Goal: Task Accomplishment & Management: Manage account settings

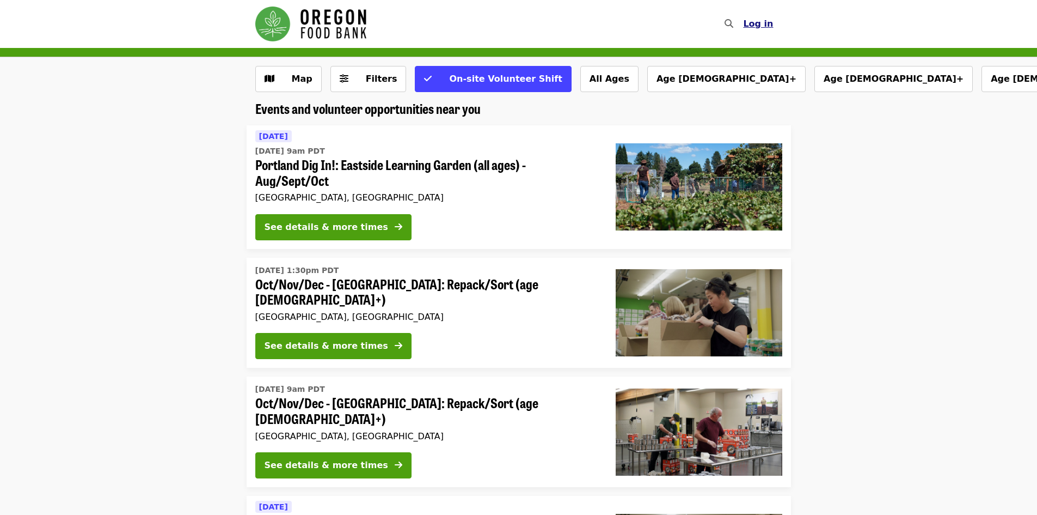
click at [764, 21] on span "Log in" at bounding box center [758, 24] width 30 height 10
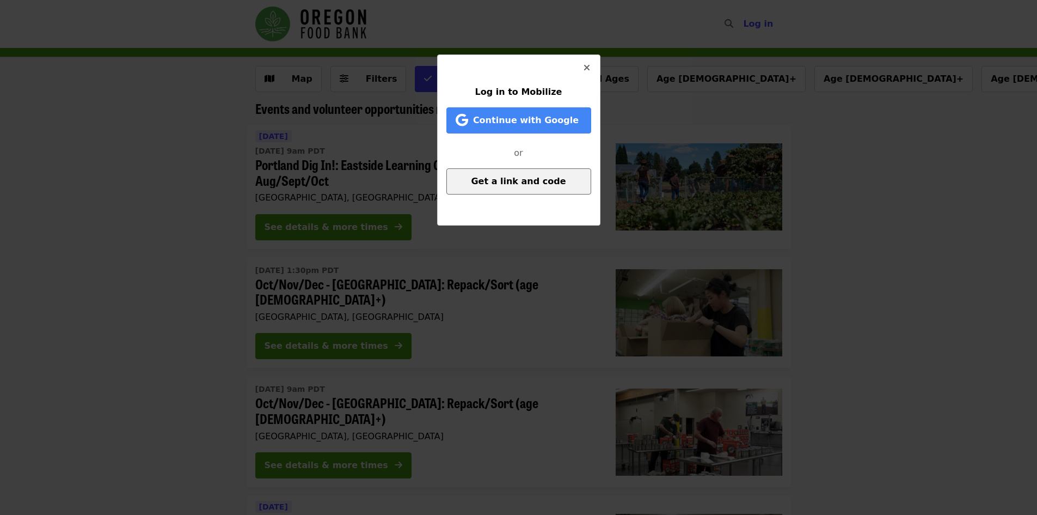
click at [543, 180] on span "Get a link and code" at bounding box center [518, 181] width 95 height 10
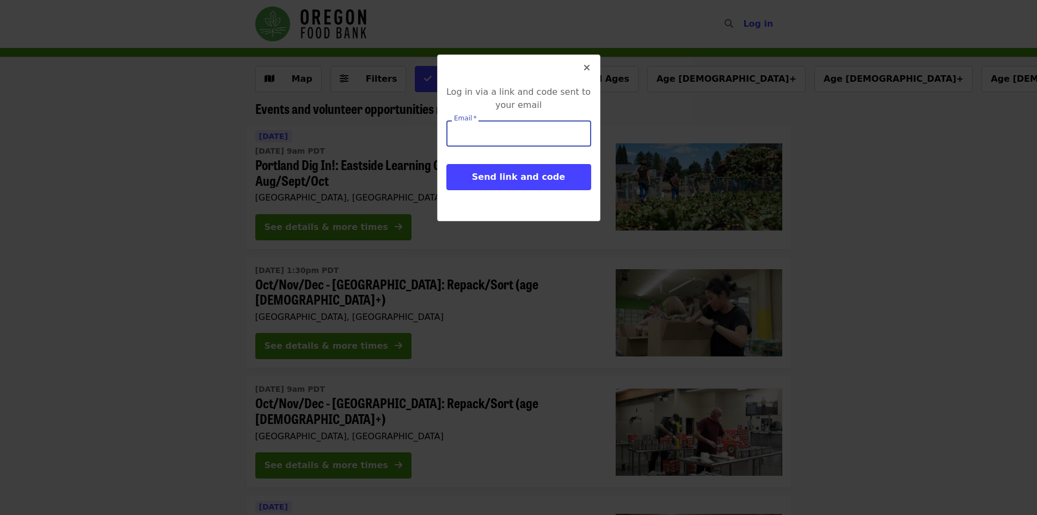
click at [522, 132] on input "Email   *" at bounding box center [519, 133] width 145 height 26
click at [492, 72] on div at bounding box center [519, 72] width 145 height 26
click at [502, 141] on input "Email   *" at bounding box center [519, 133] width 145 height 26
type input "**********"
click at [447, 164] on button "Send link and code" at bounding box center [519, 177] width 145 height 26
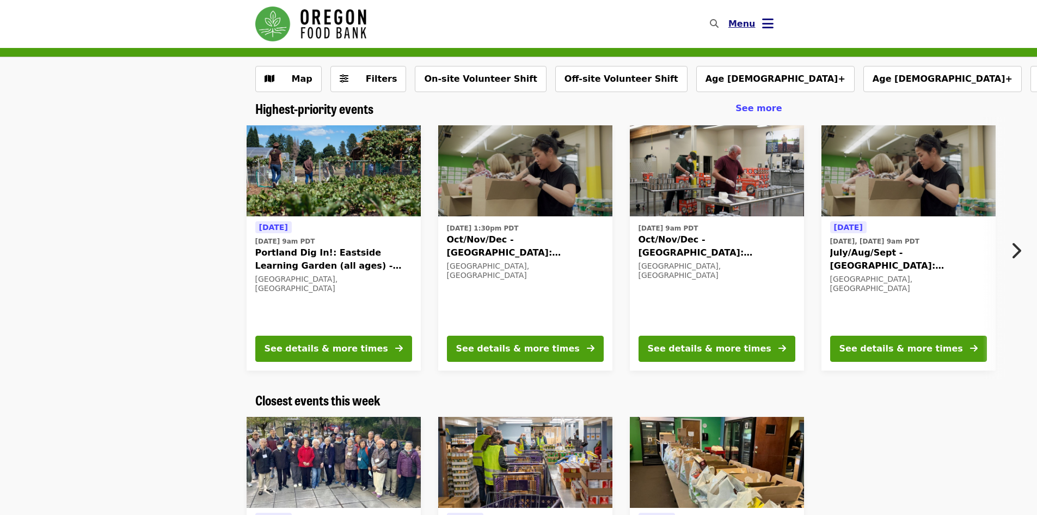
click at [743, 27] on span "Menu" at bounding box center [742, 24] width 27 height 10
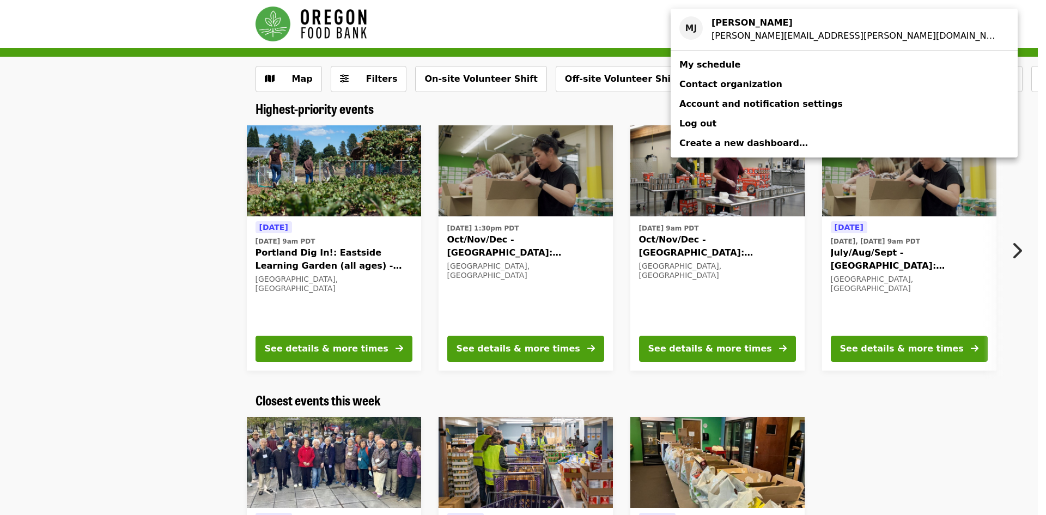
click at [722, 63] on span "My schedule" at bounding box center [709, 64] width 61 height 10
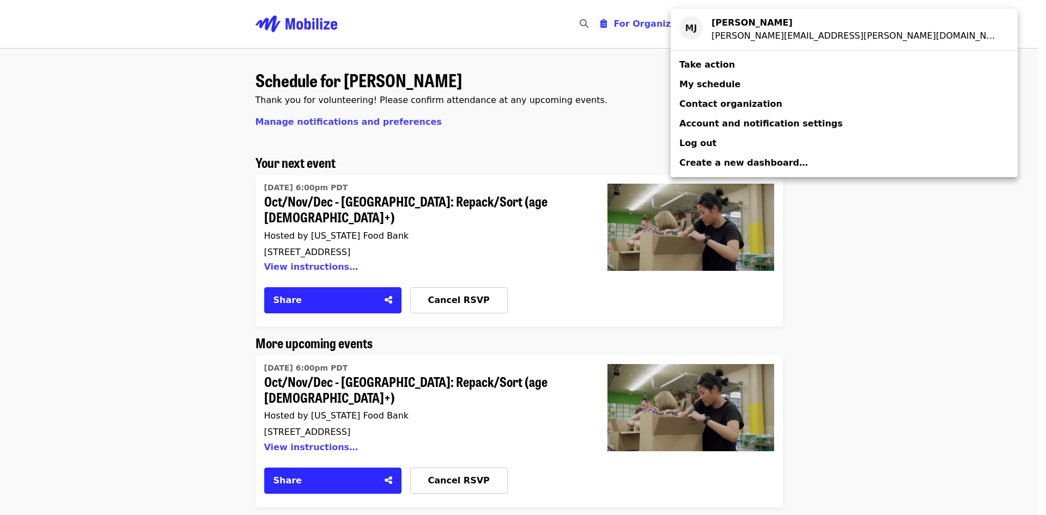
click at [431, 287] on div "Account menu" at bounding box center [523, 257] width 1046 height 515
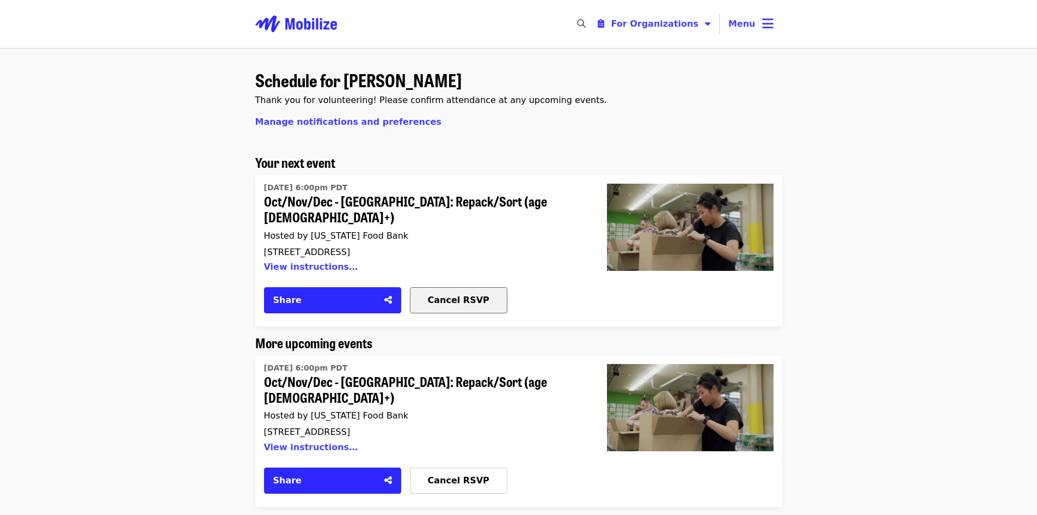
click at [449, 295] on span "Cancel RSVP" at bounding box center [459, 300] width 62 height 10
